Goal: Transaction & Acquisition: Subscribe to service/newsletter

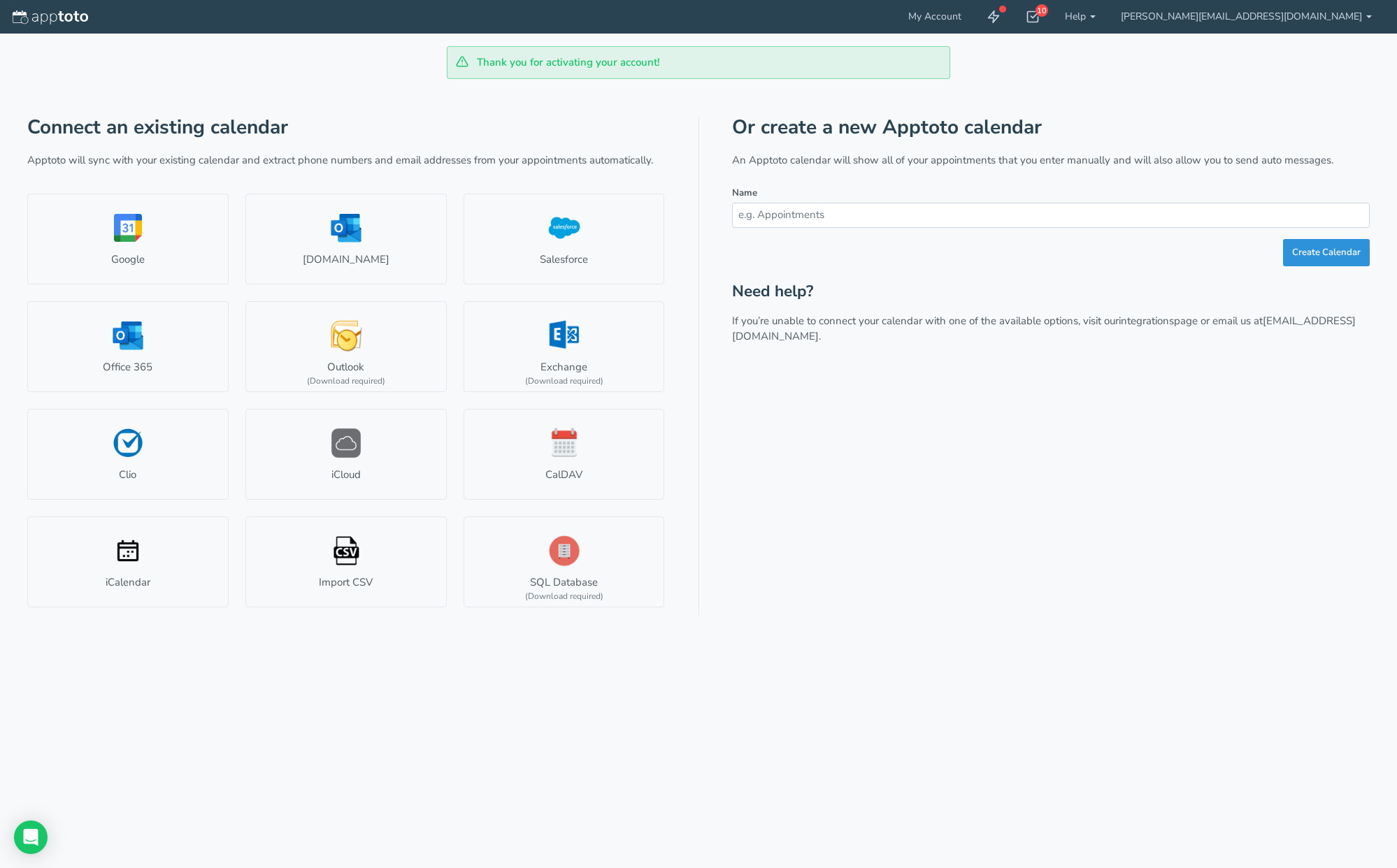
click at [1313, 257] on button "Create Calendar" at bounding box center [1327, 253] width 87 height 28
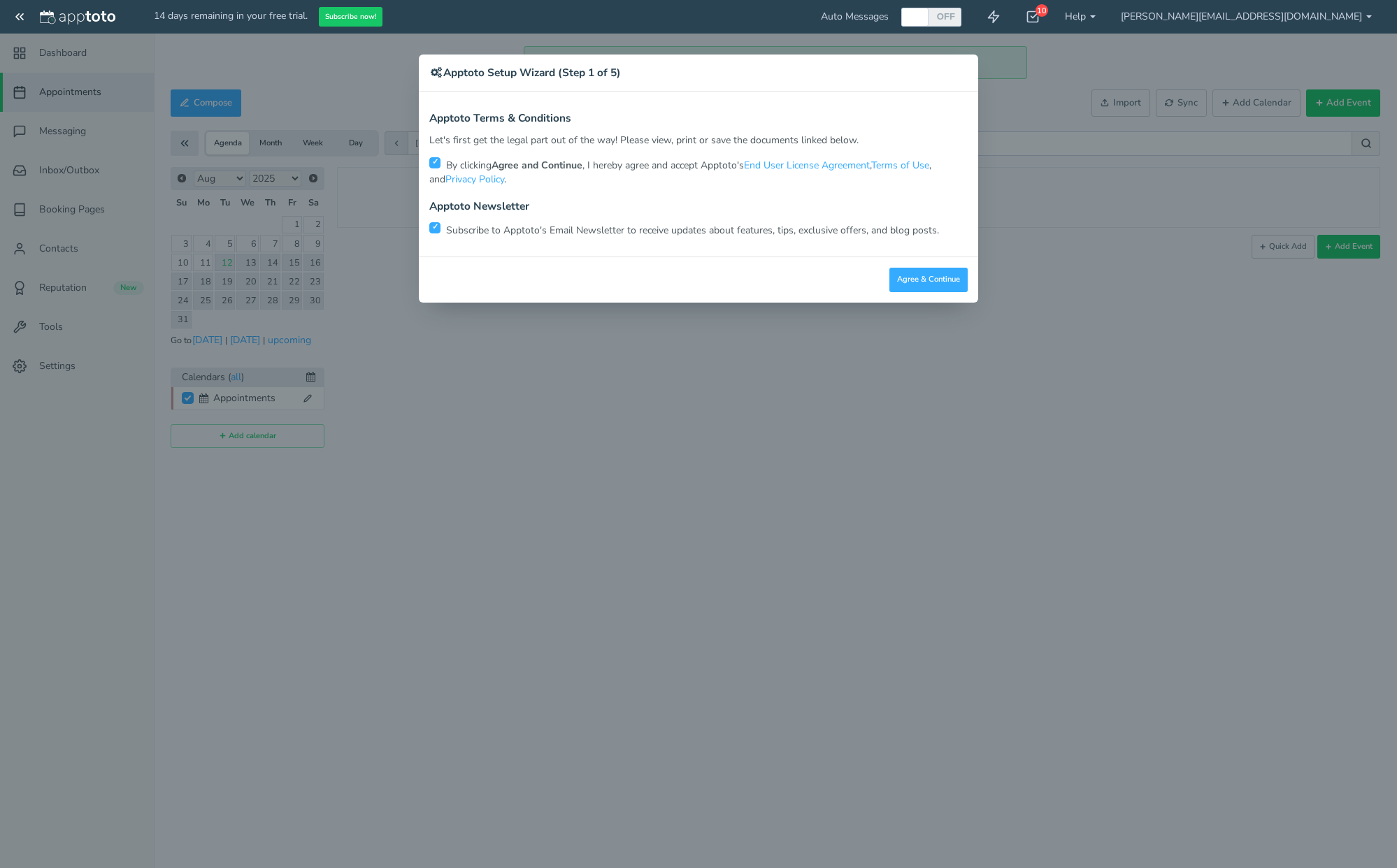
checkbox input "true"
click at [919, 277] on button "Agree & Continue" at bounding box center [928, 279] width 78 height 25
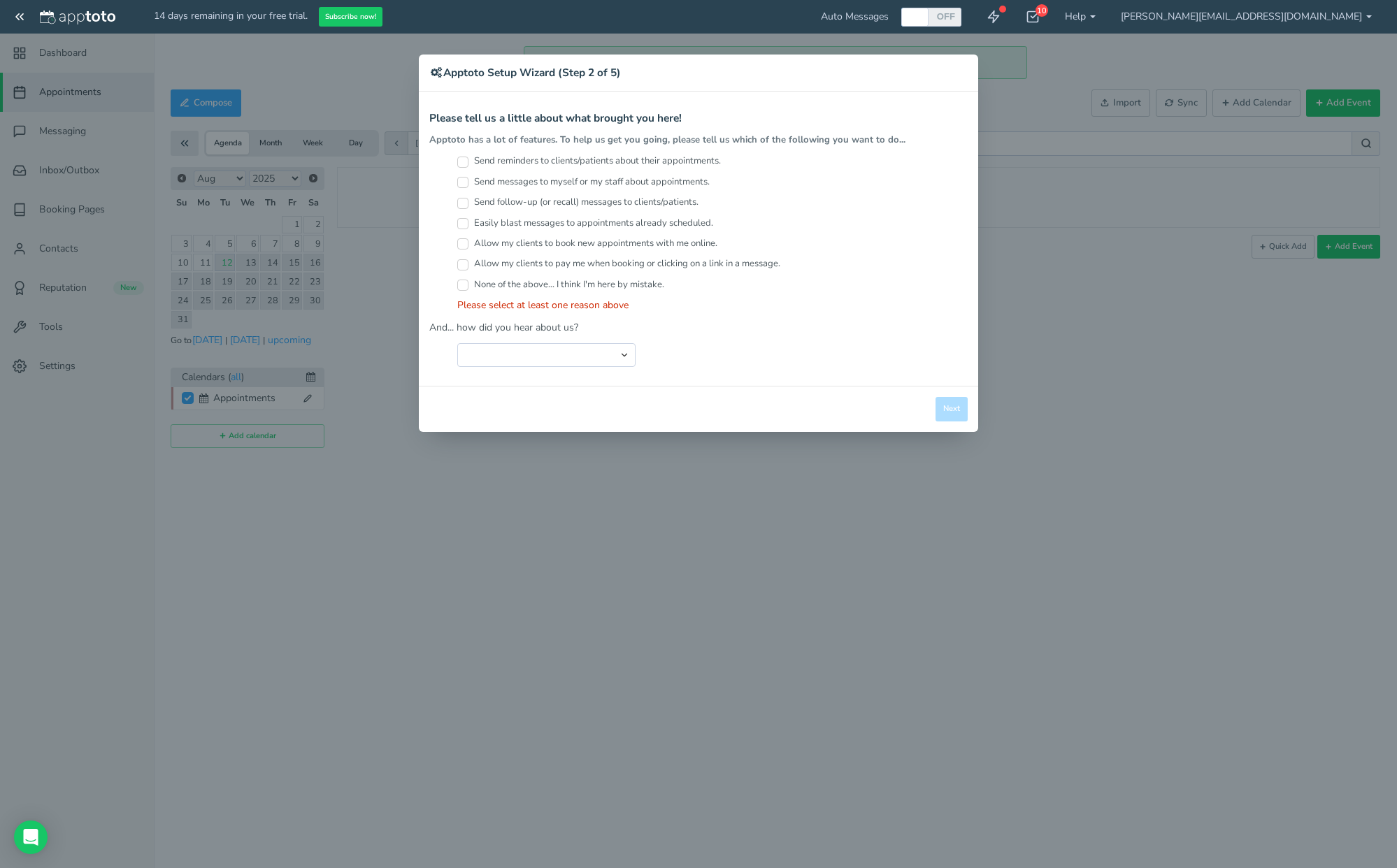
click at [587, 284] on label "None of the above... I think I'm here by mistake." at bounding box center [561, 284] width 207 height 13
click at [469, 284] on input "None of the above... I think I'm here by mistake." at bounding box center [463, 284] width 11 height 11
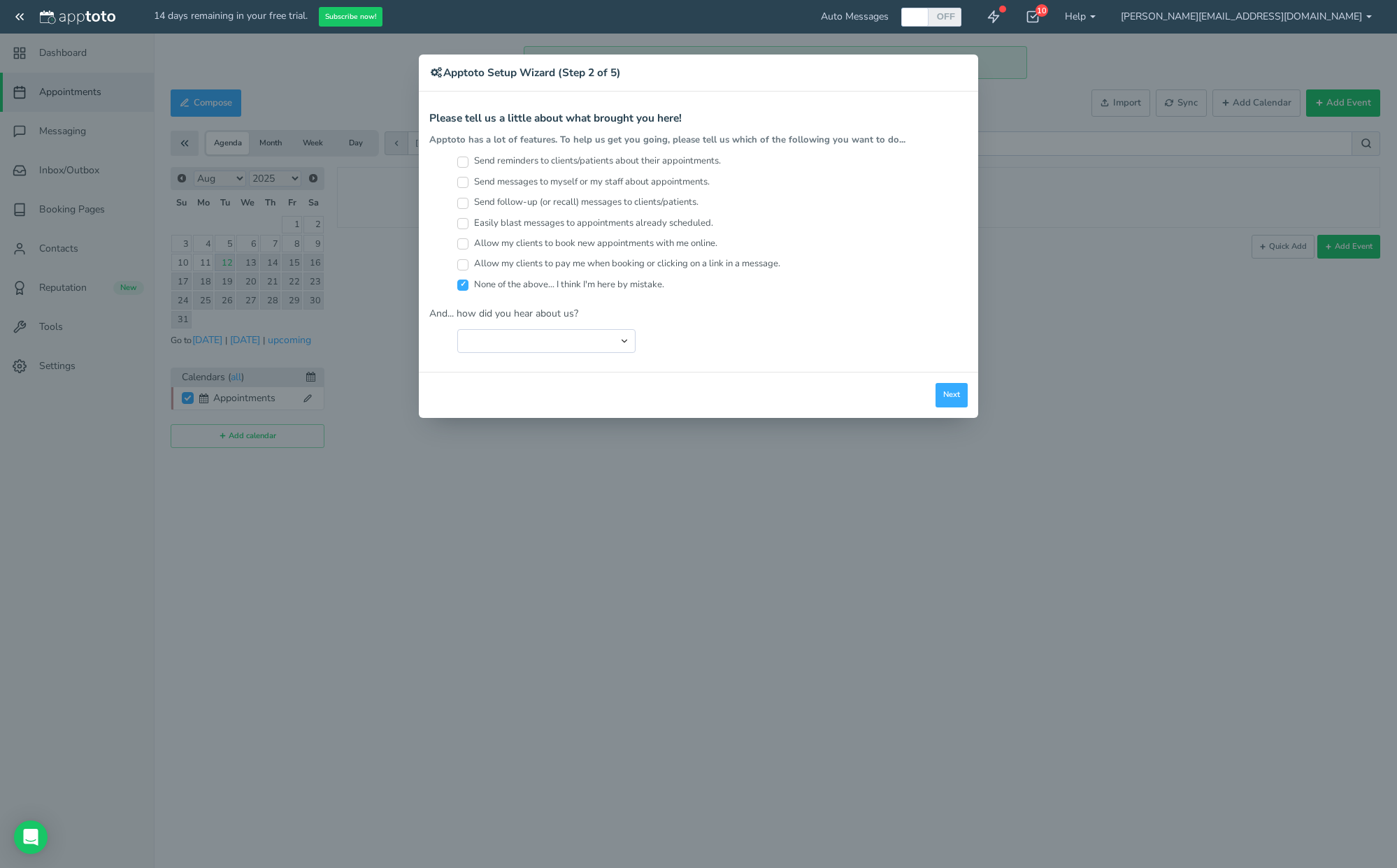
drag, startPoint x: 460, startPoint y: 284, endPoint x: 466, endPoint y: 274, distance: 11.7
click at [461, 283] on input "None of the above... I think I'm here by mistake." at bounding box center [463, 284] width 11 height 11
checkbox input "false"
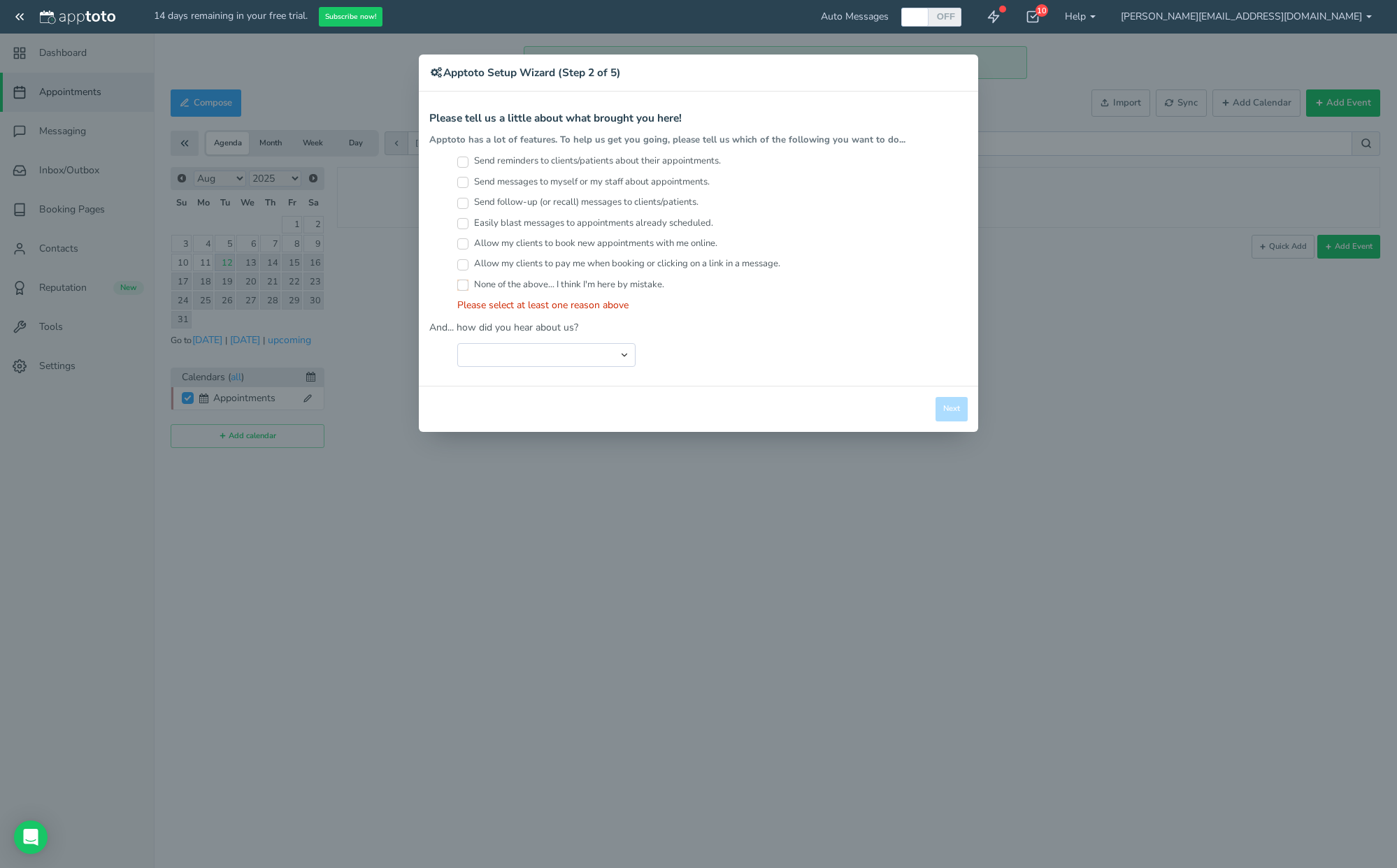
click at [461, 159] on input "Send reminders to clients/patients about their appointments." at bounding box center [463, 162] width 11 height 11
checkbox input "true"
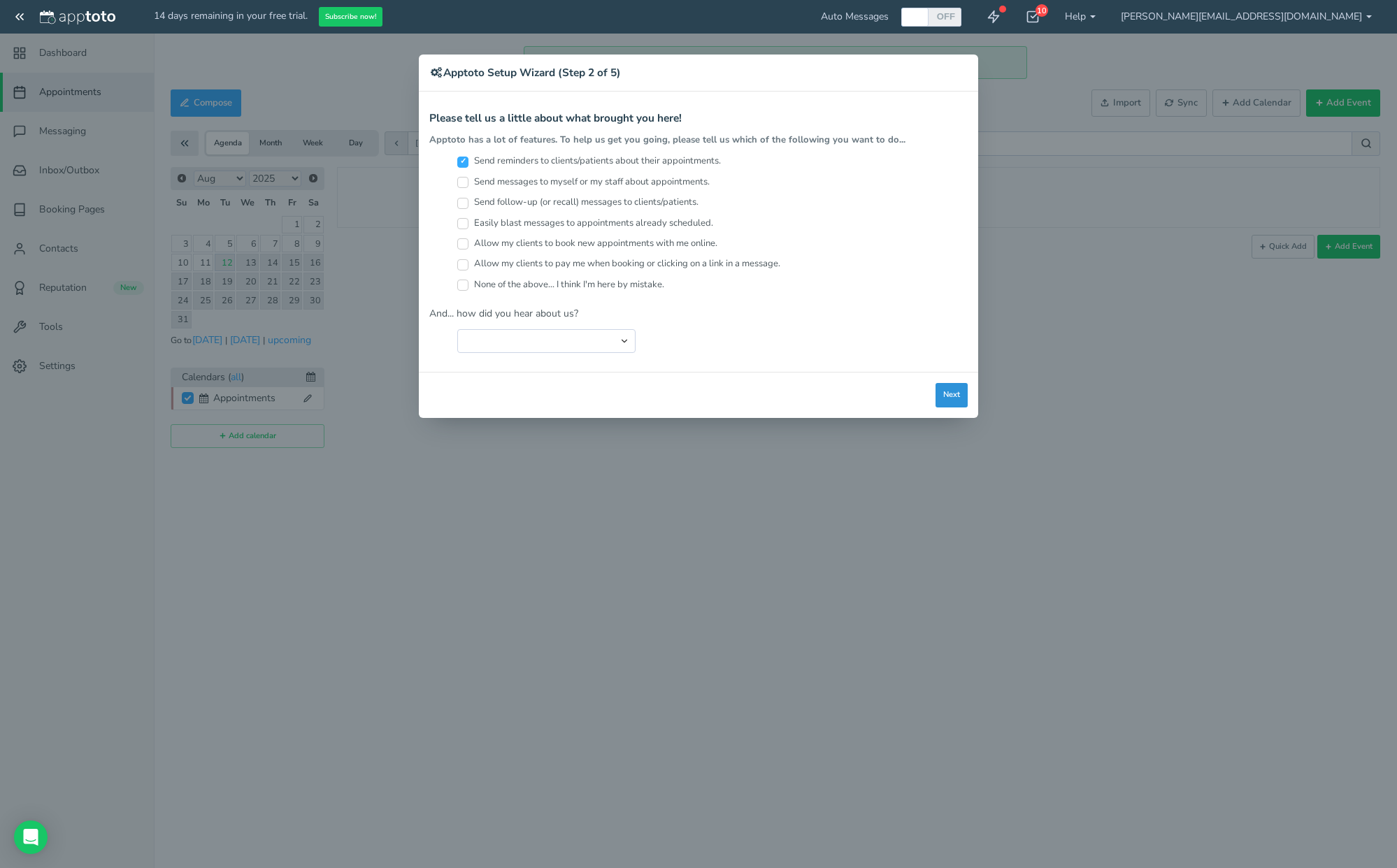
click at [947, 394] on button "Next" at bounding box center [951, 395] width 33 height 25
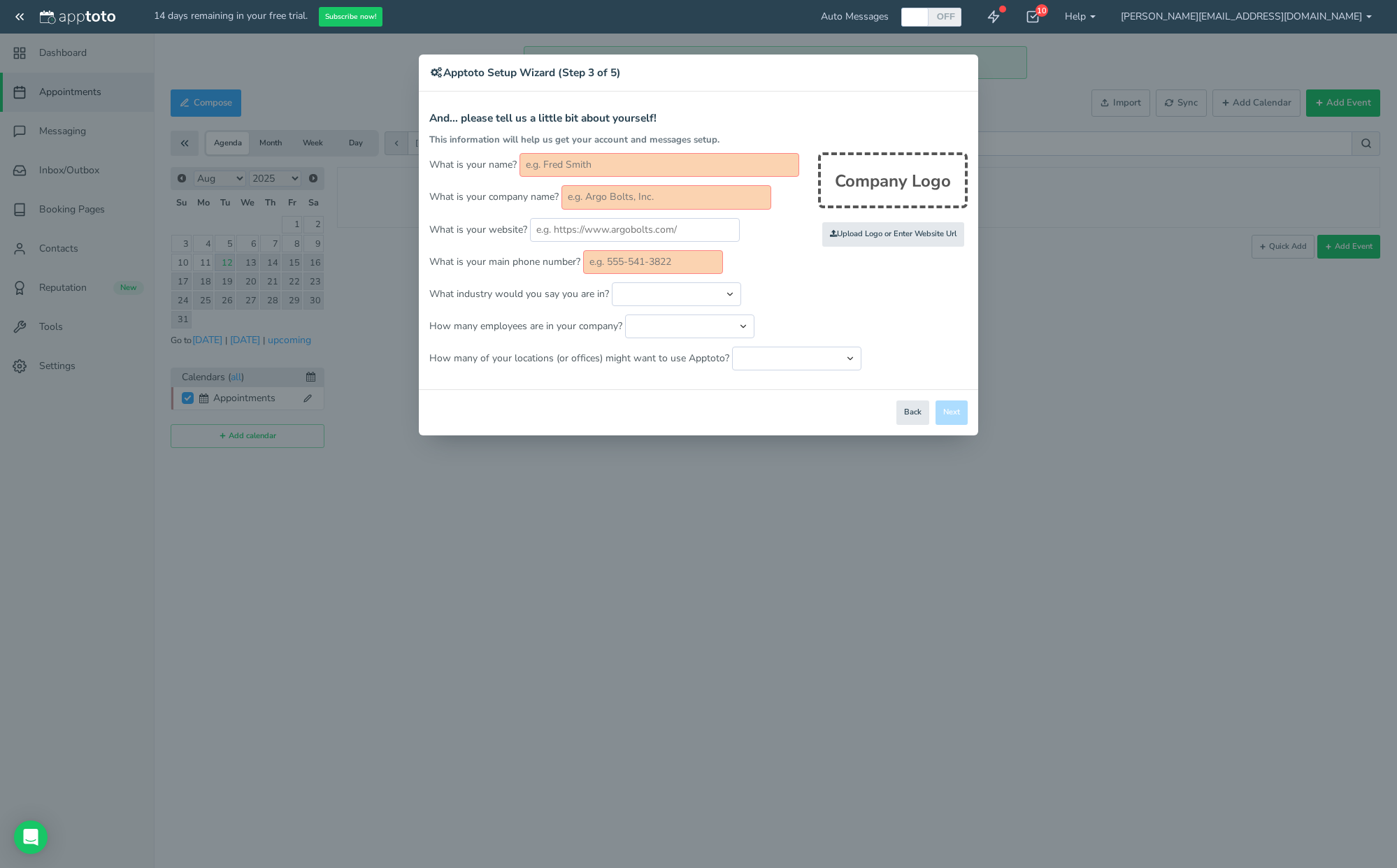
click at [563, 162] on input "text" at bounding box center [659, 165] width 279 height 24
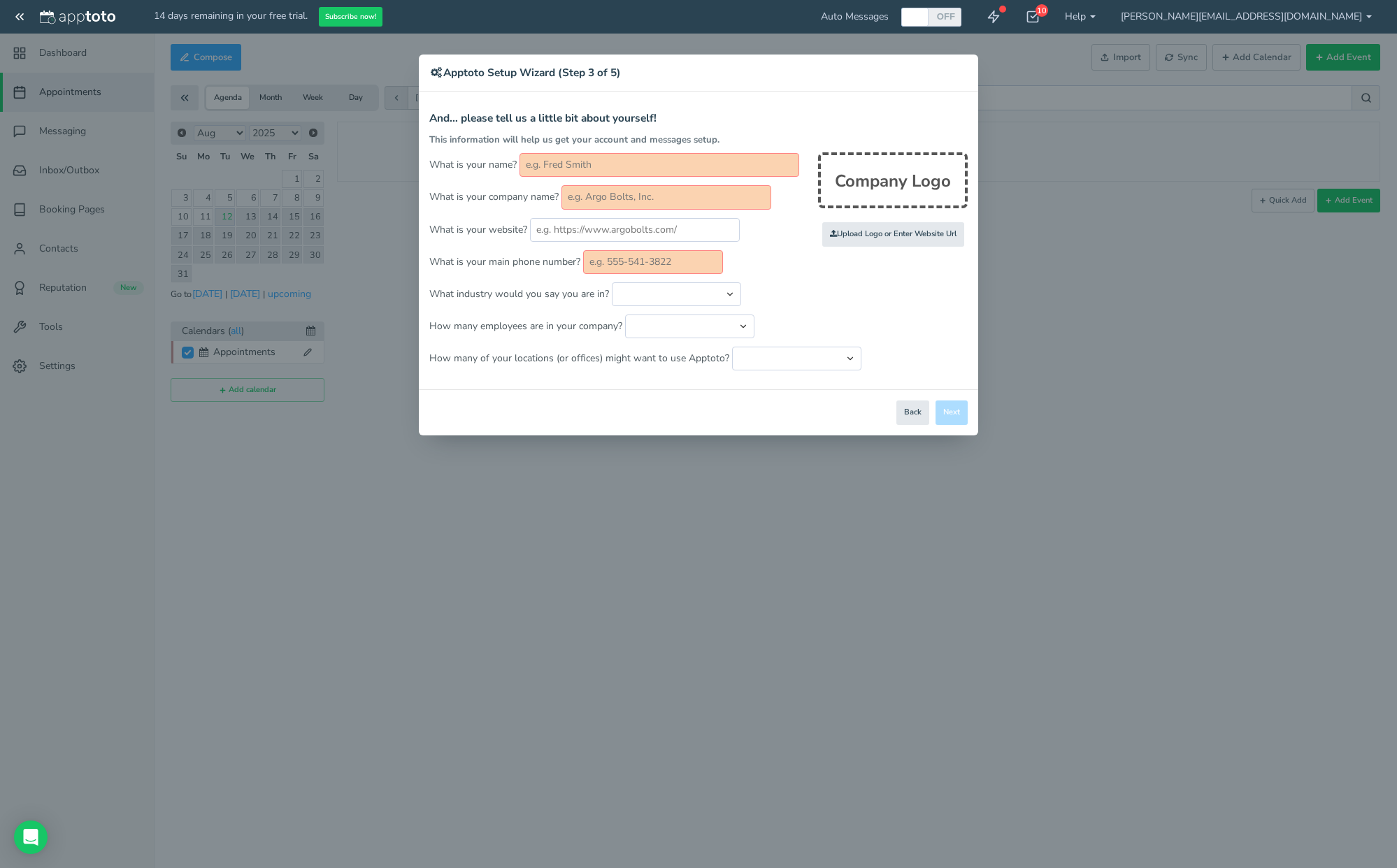
click at [553, 158] on input "text" at bounding box center [659, 165] width 279 height 24
type input "d"
click at [608, 200] on input "text" at bounding box center [666, 197] width 210 height 24
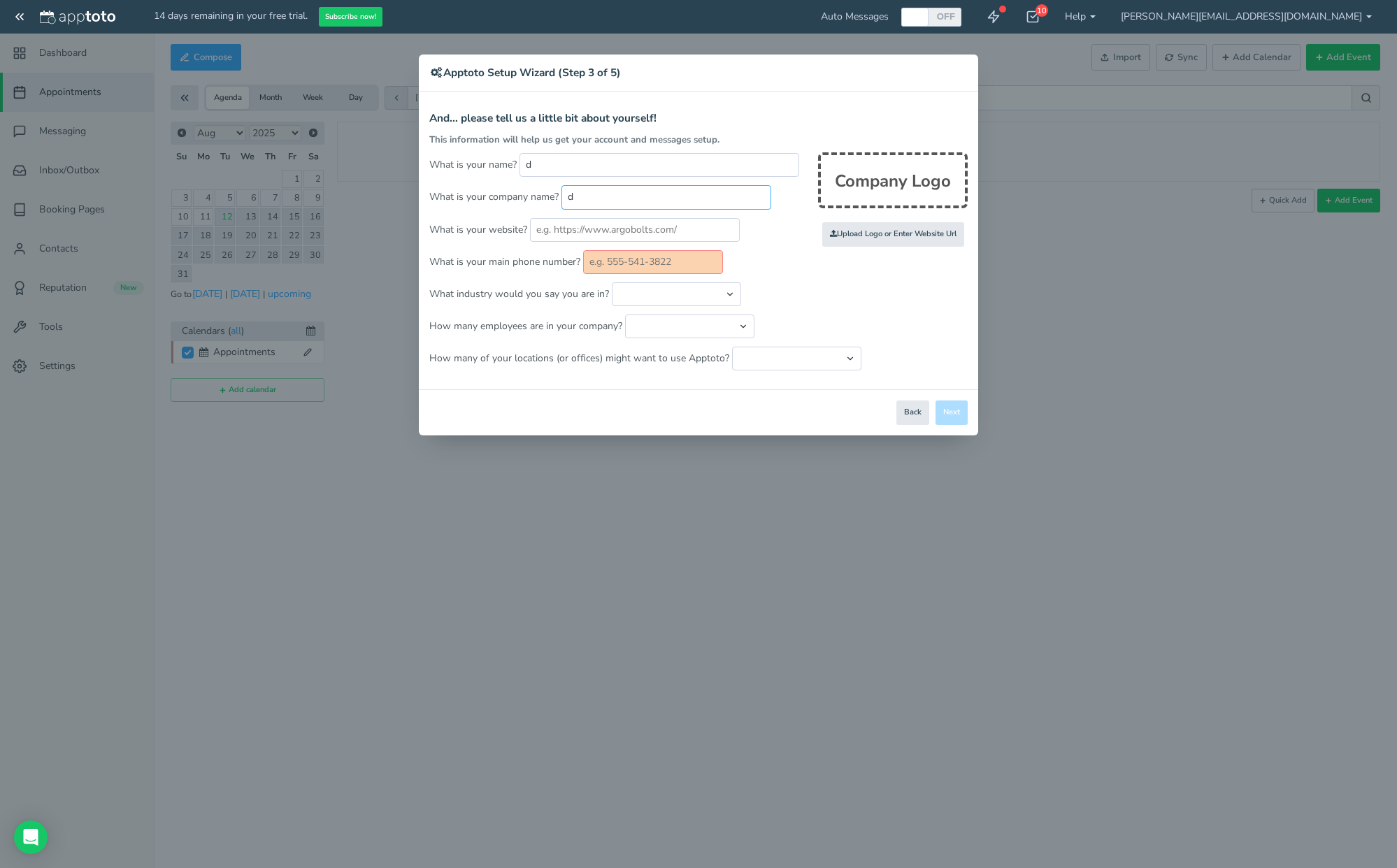
type input "d"
click at [644, 260] on input "text" at bounding box center [653, 262] width 140 height 24
type input "1"
click at [959, 414] on button "Next" at bounding box center [951, 412] width 33 height 25
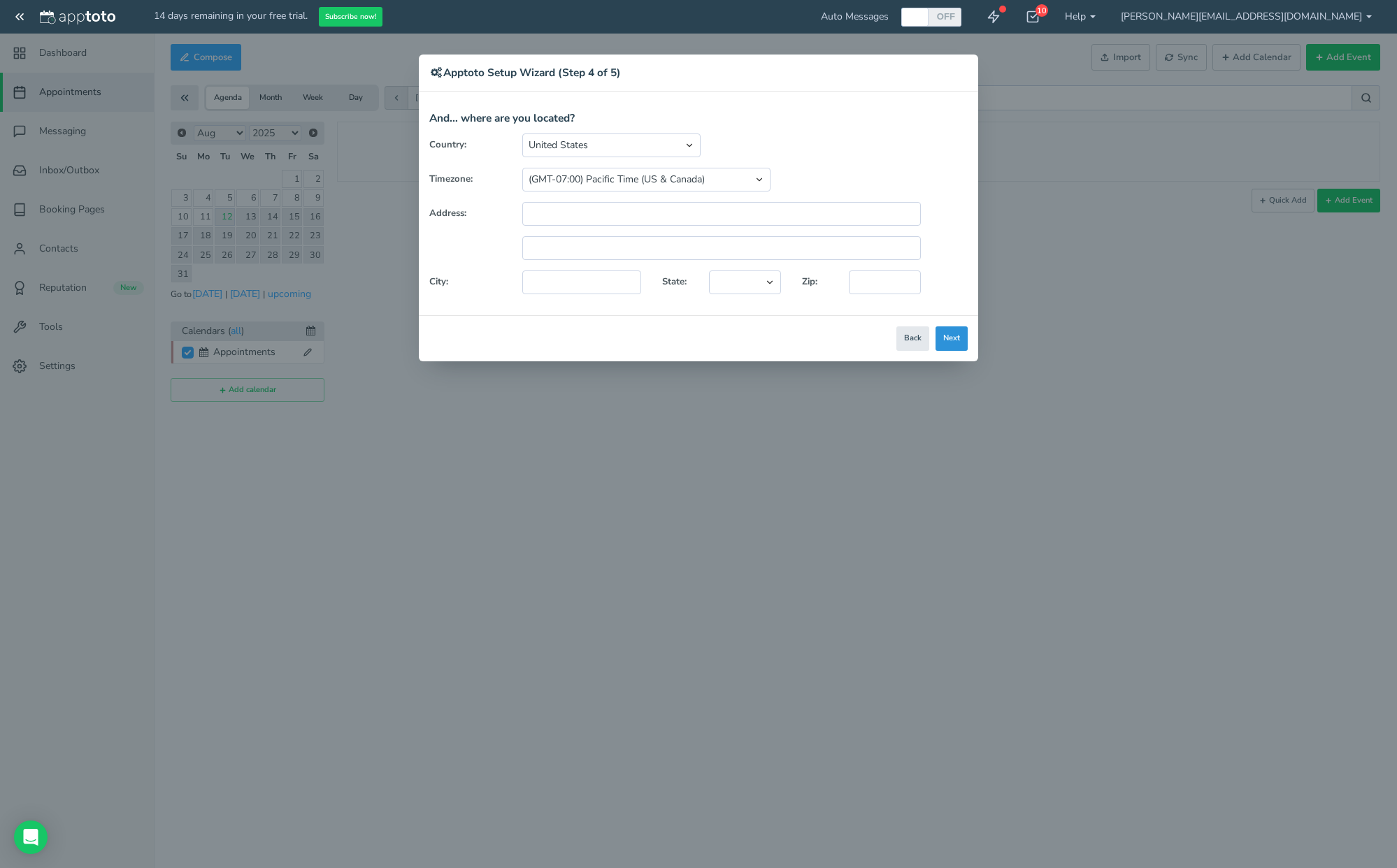
click at [955, 342] on button "Next" at bounding box center [951, 338] width 33 height 25
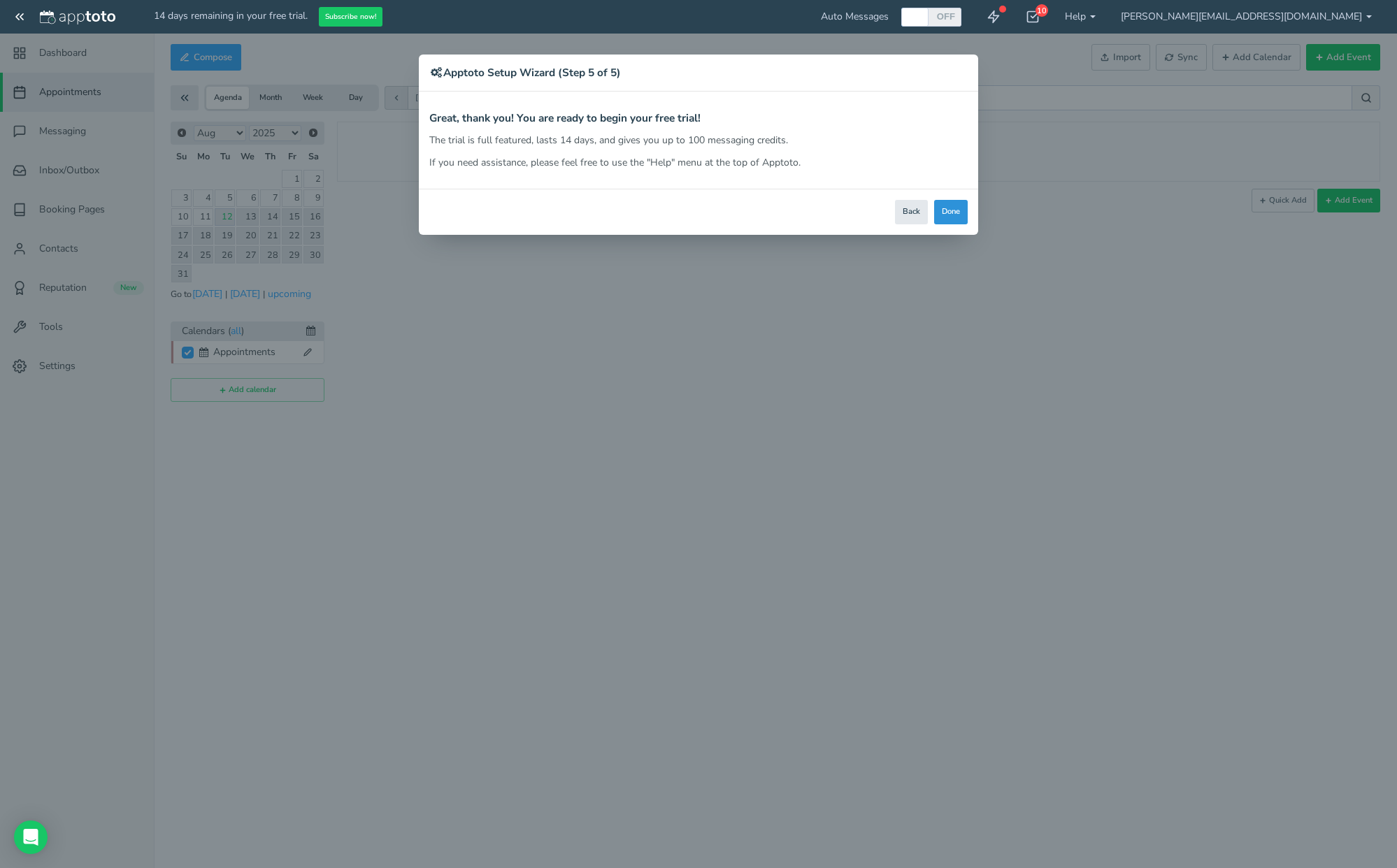
click at [956, 205] on button "Done" at bounding box center [951, 212] width 34 height 25
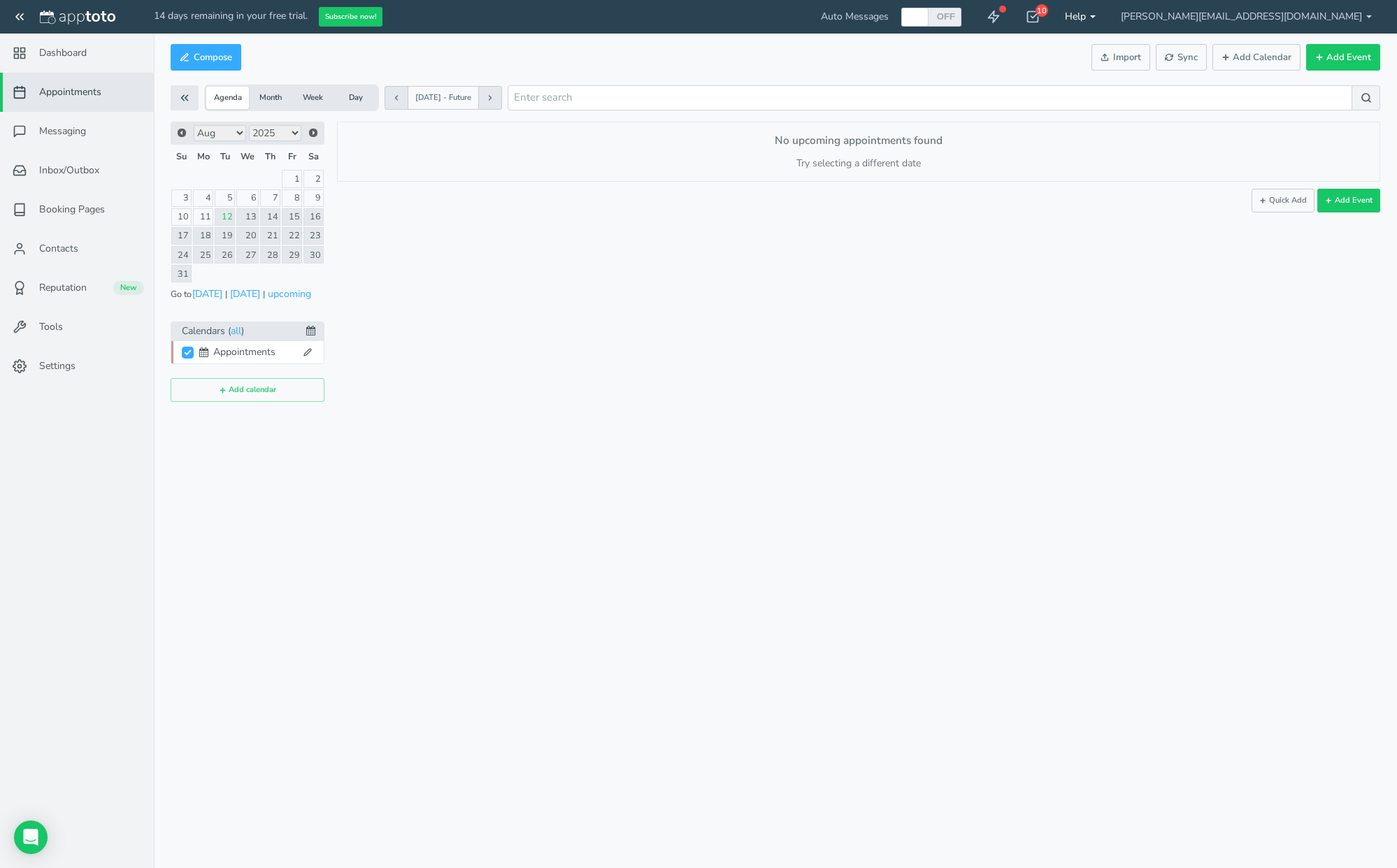
click at [1108, 16] on link "Help" at bounding box center [1080, 17] width 56 height 34
click at [1108, 11] on link "Help" at bounding box center [1080, 17] width 56 height 34
click at [1000, 13] on icon at bounding box center [993, 17] width 14 height 14
click at [346, 17] on button "Subscribe now!" at bounding box center [350, 17] width 63 height 21
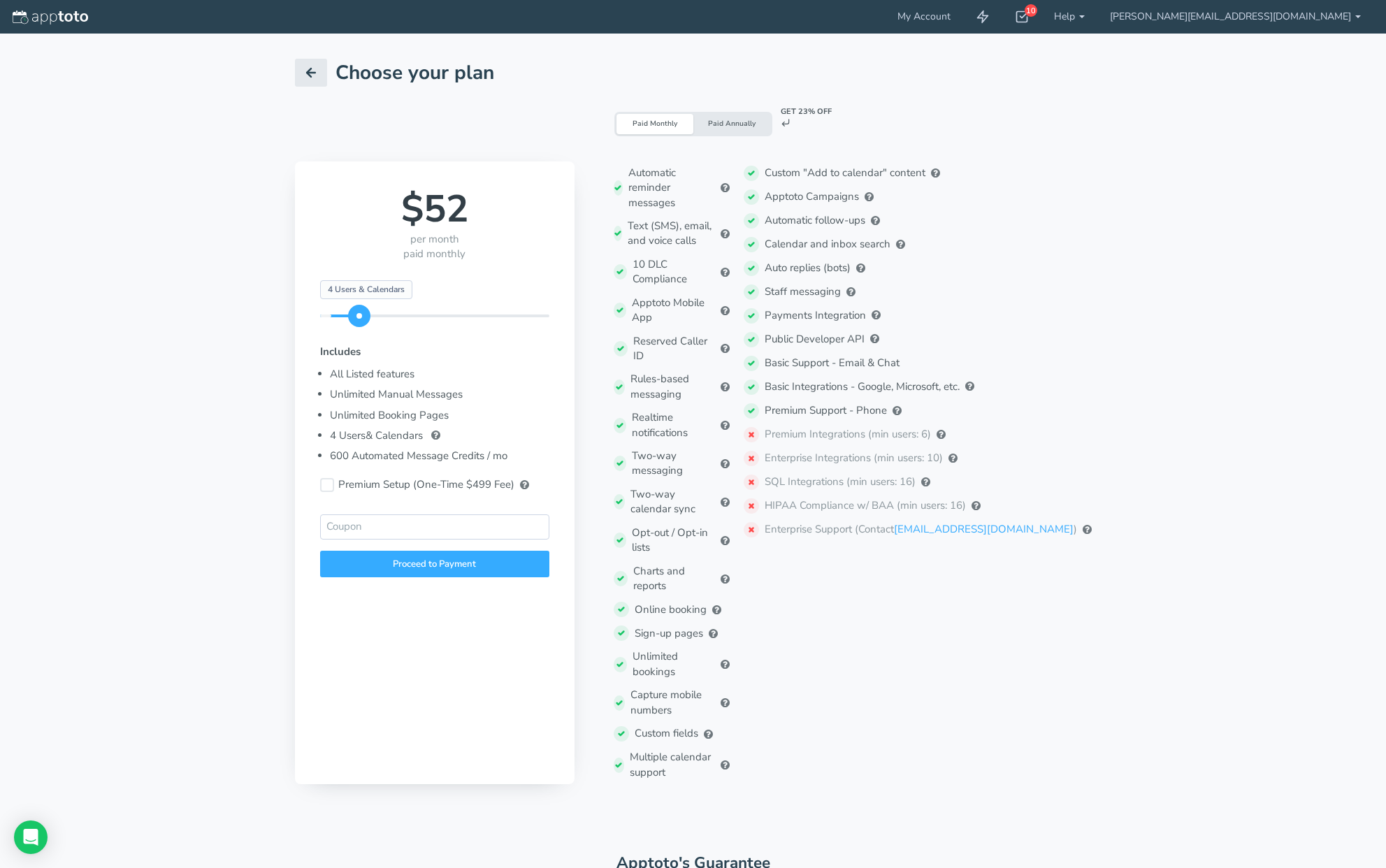
drag, startPoint x: 330, startPoint y: 318, endPoint x: 361, endPoint y: 318, distance: 31.0
click at [361, 318] on span at bounding box center [359, 316] width 23 height 23
drag, startPoint x: 359, startPoint y: 318, endPoint x: 387, endPoint y: 318, distance: 28.0
click at [387, 318] on span at bounding box center [381, 316] width 23 height 23
drag, startPoint x: 381, startPoint y: 318, endPoint x: 409, endPoint y: 320, distance: 28.1
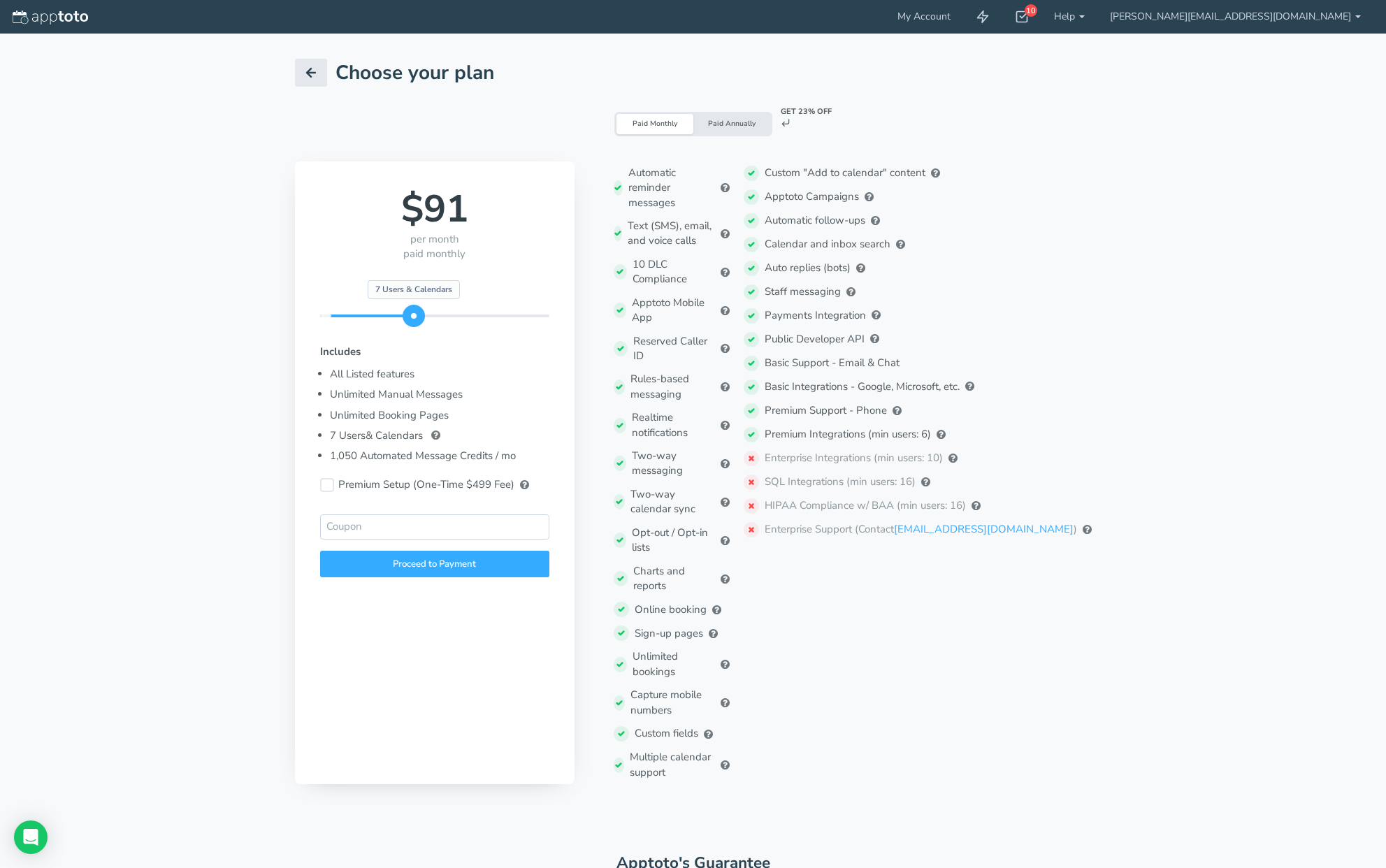
click at [409, 320] on span at bounding box center [413, 316] width 23 height 23
drag, startPoint x: 411, startPoint y: 316, endPoint x: 436, endPoint y: 316, distance: 25.0
click at [436, 316] on span at bounding box center [438, 316] width 23 height 23
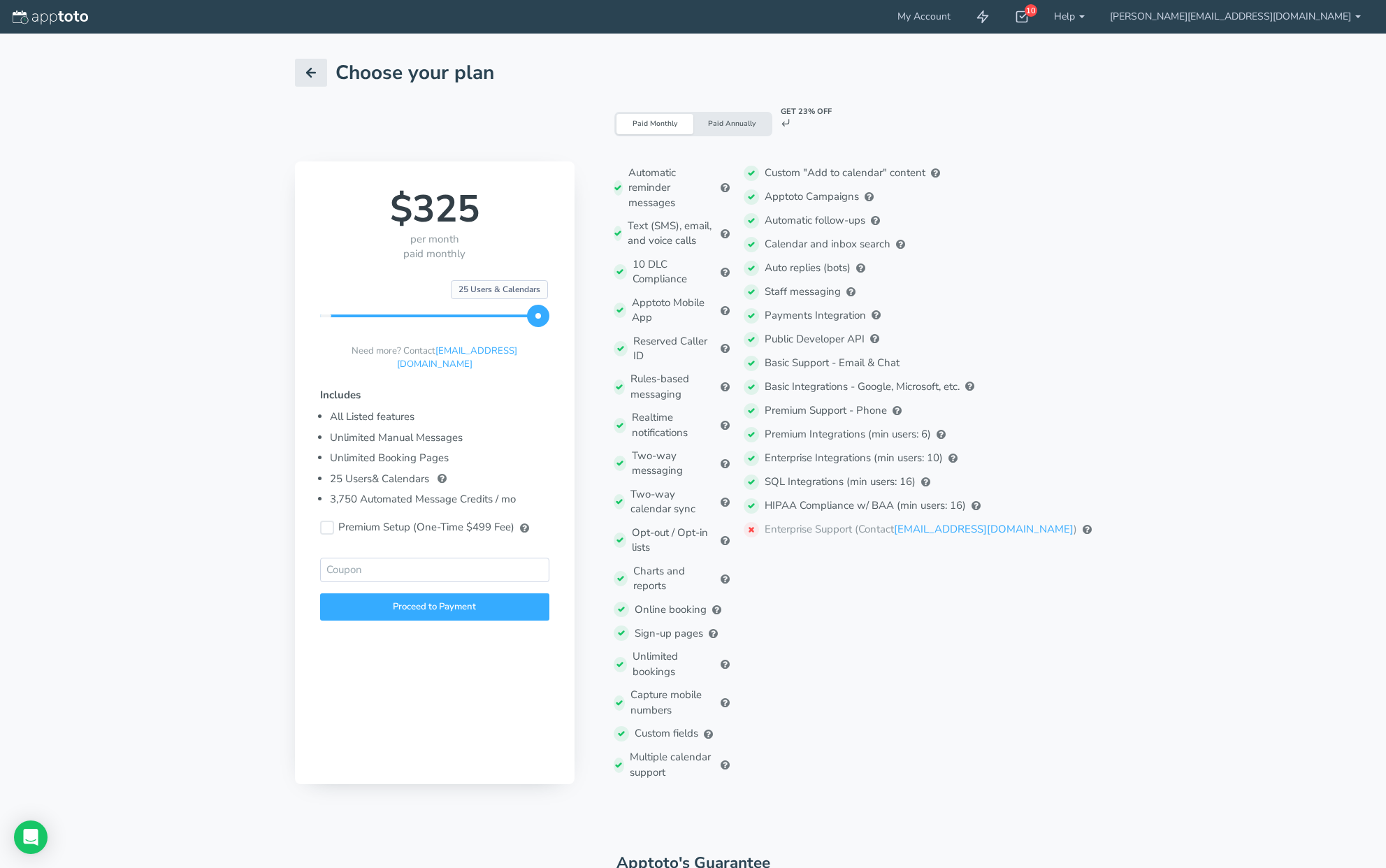
drag, startPoint x: 438, startPoint y: 316, endPoint x: 570, endPoint y: 317, distance: 132.0
click at [570, 317] on div "$325 per month paid monthly Starting Plan 25 Users & Calendars 25 Users & Calen…" at bounding box center [434, 472] width 279 height 622
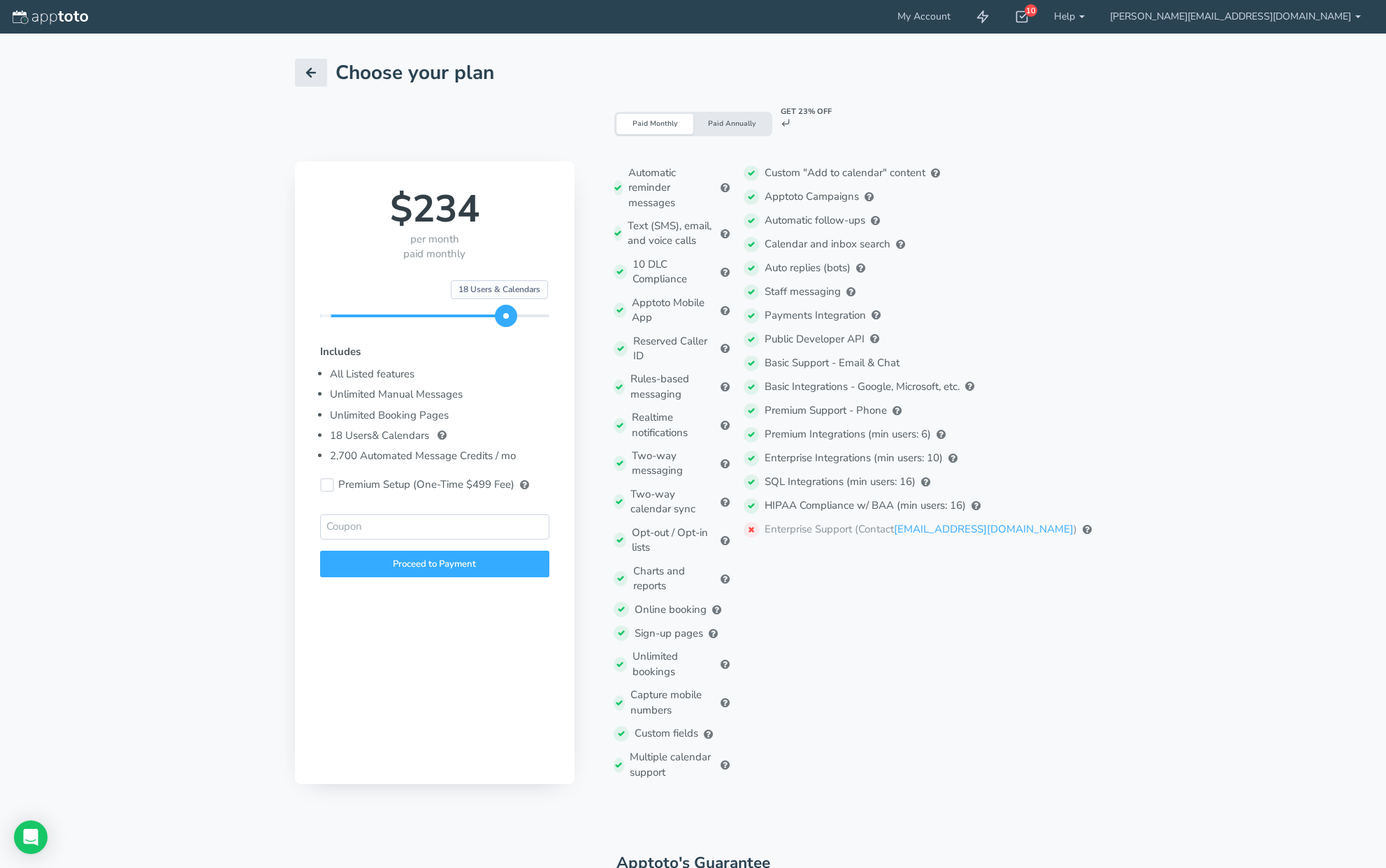
drag, startPoint x: 537, startPoint y: 318, endPoint x: 507, endPoint y: 316, distance: 30.1
click at [507, 316] on span at bounding box center [506, 316] width 23 height 23
drag, startPoint x: 504, startPoint y: 314, endPoint x: 423, endPoint y: 311, distance: 81.1
click at [423, 311] on span at bounding box center [427, 316] width 23 height 23
drag, startPoint x: 424, startPoint y: 311, endPoint x: 330, endPoint y: 313, distance: 94.0
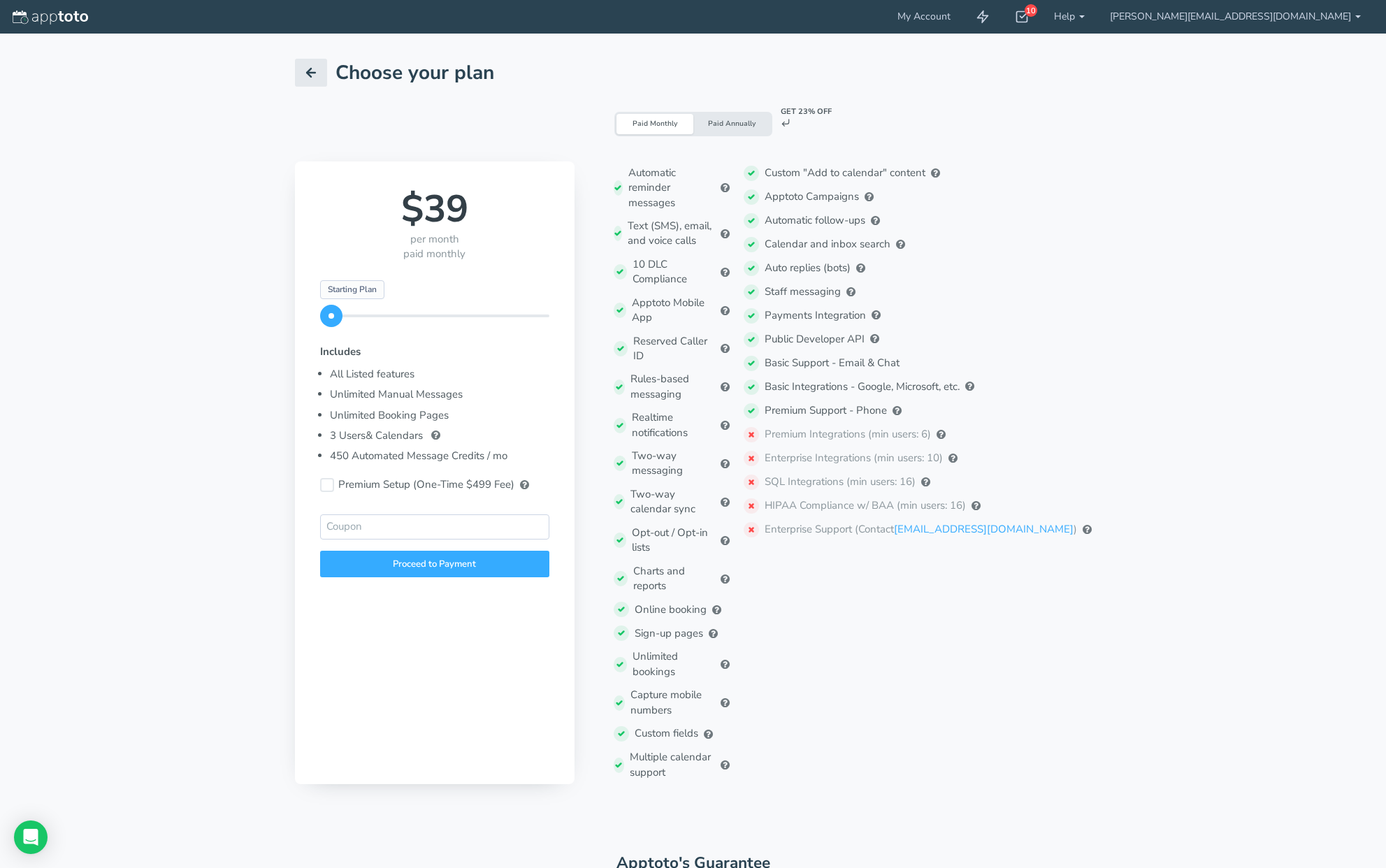
click at [330, 313] on span at bounding box center [331, 316] width 23 height 23
drag, startPoint x: 332, startPoint y: 316, endPoint x: 379, endPoint y: 318, distance: 47.0
click at [379, 318] on span at bounding box center [381, 316] width 23 height 23
drag, startPoint x: 381, startPoint y: 317, endPoint x: 400, endPoint y: 317, distance: 19.0
click at [400, 317] on span at bounding box center [399, 316] width 23 height 23
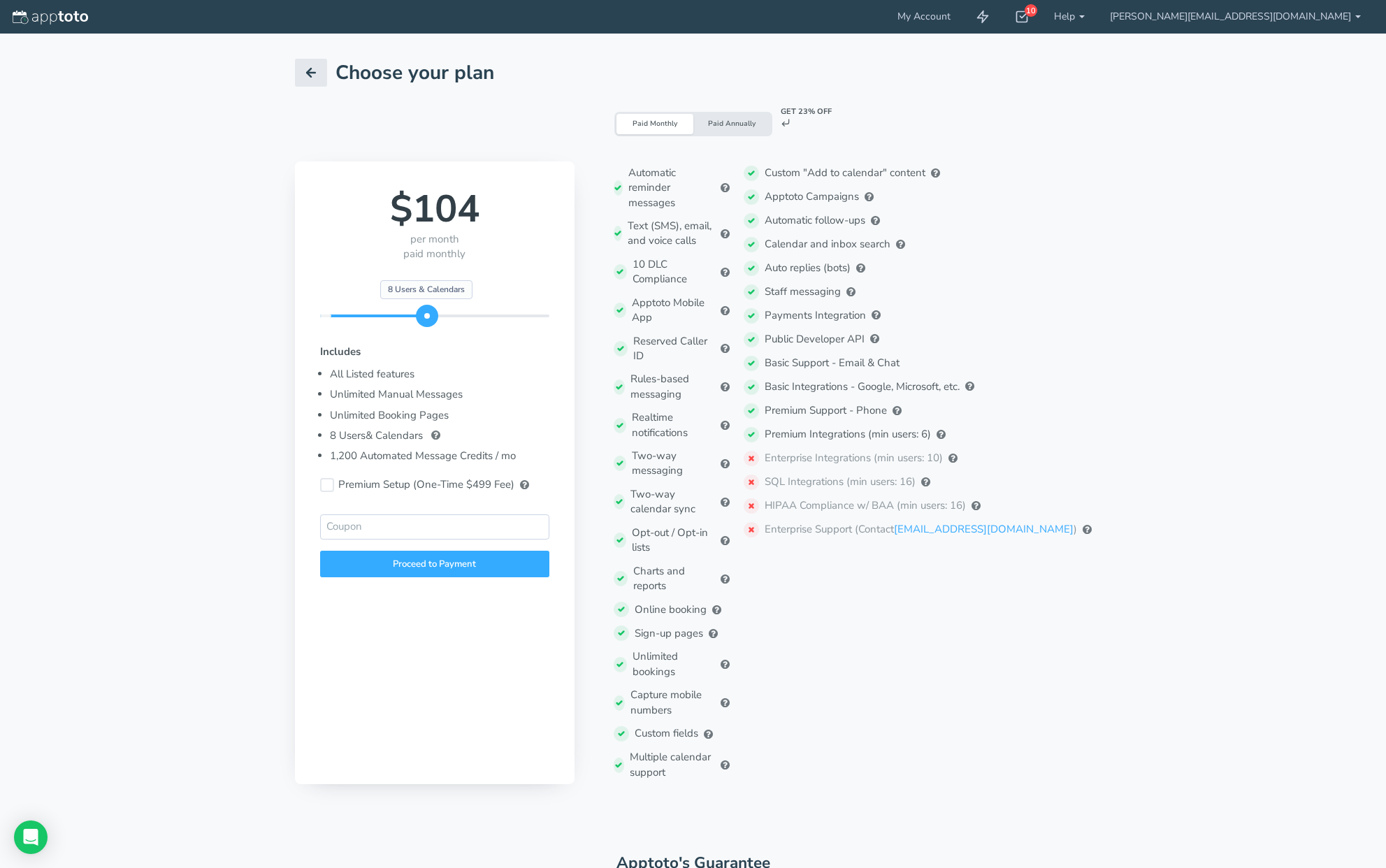
drag, startPoint x: 401, startPoint y: 314, endPoint x: 422, endPoint y: 316, distance: 21.1
click at [422, 316] on span at bounding box center [427, 316] width 23 height 23
drag, startPoint x: 426, startPoint y: 316, endPoint x: 438, endPoint y: 317, distance: 12.0
click at [438, 317] on span at bounding box center [438, 316] width 23 height 23
drag, startPoint x: 440, startPoint y: 318, endPoint x: 455, endPoint y: 318, distance: 15.0
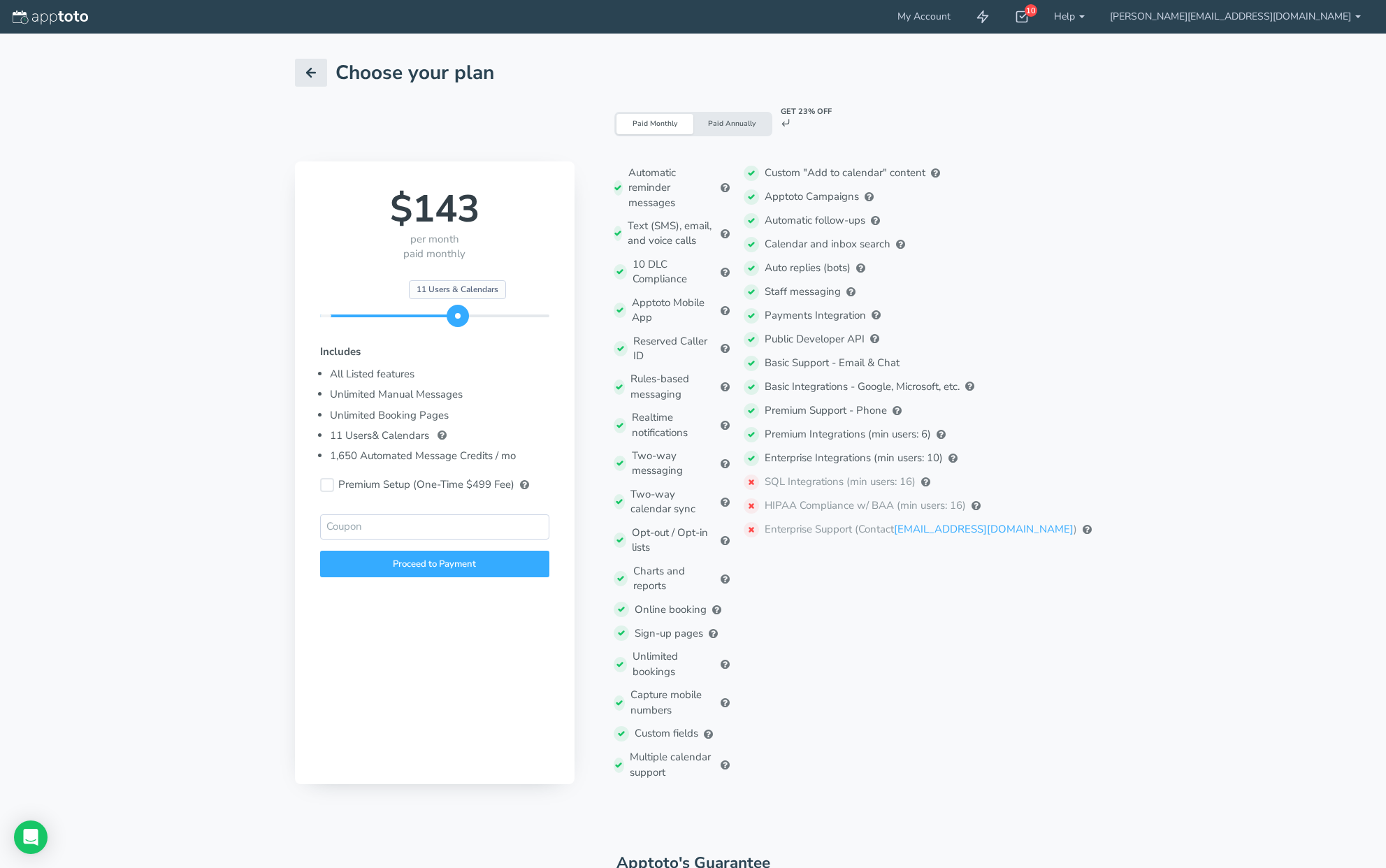
click at [455, 318] on span at bounding box center [458, 316] width 23 height 23
drag, startPoint x: 455, startPoint y: 315, endPoint x: 499, endPoint y: 318, distance: 44.1
click at [499, 318] on span at bounding box center [500, 316] width 23 height 23
drag, startPoint x: 504, startPoint y: 316, endPoint x: 383, endPoint y: 308, distance: 121.3
click at [383, 308] on span at bounding box center [381, 316] width 23 height 23
